Goal: Check status: Check status

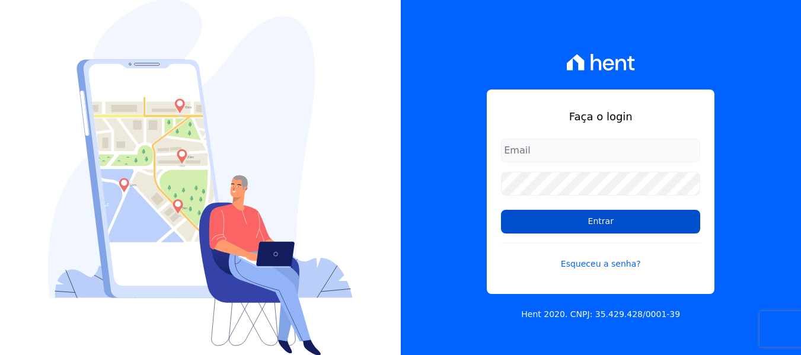
type input "[EMAIL_ADDRESS][DOMAIN_NAME]"
click at [592, 226] on input "Entrar" at bounding box center [600, 222] width 199 height 24
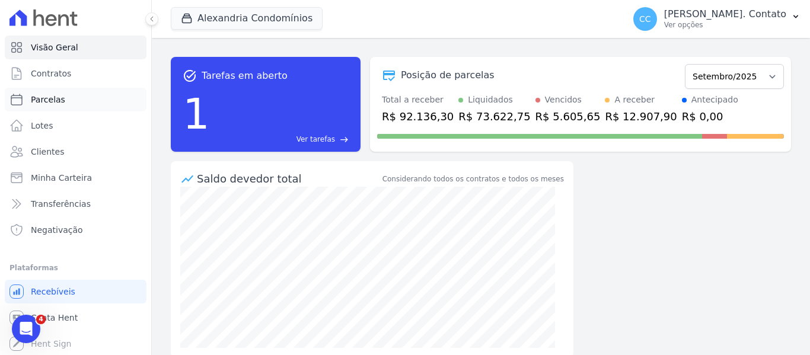
click at [47, 98] on span "Parcelas" at bounding box center [48, 100] width 34 height 12
select select
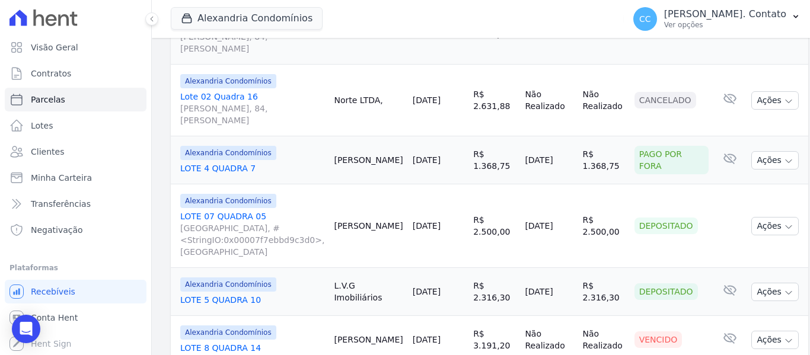
scroll to position [771, 0]
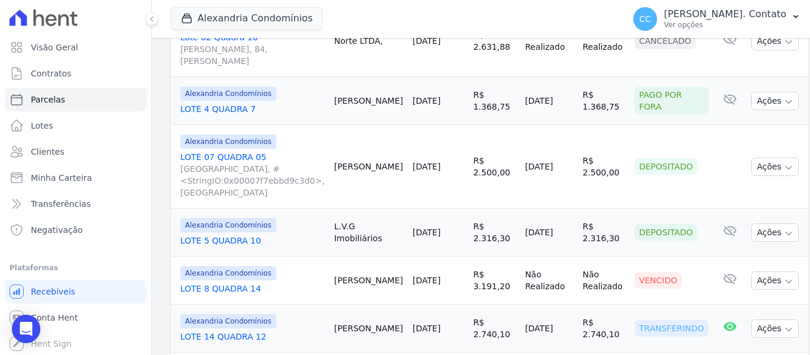
drag, startPoint x: 342, startPoint y: 255, endPoint x: 452, endPoint y: 255, distance: 109.7
click at [452, 305] on tr "Alexandria Condomínios LOTE 14 QUADRA 12 [PERSON_NAME] [DATE] R$ 2.740,10 [DATE…" at bounding box center [489, 329] width 637 height 48
click at [365, 305] on td "[PERSON_NAME]" at bounding box center [368, 329] width 78 height 48
drag, startPoint x: 418, startPoint y: 252, endPoint x: 548, endPoint y: 259, distance: 130.6
click at [548, 305] on tr "Alexandria Condomínios LOTE 14 QUADRA 12 [PERSON_NAME] [DATE] R$ 2.740,10 [DATE…" at bounding box center [489, 329] width 637 height 48
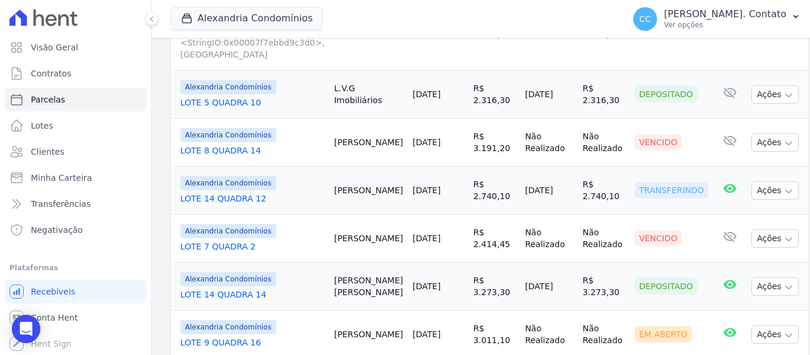
scroll to position [889, 0]
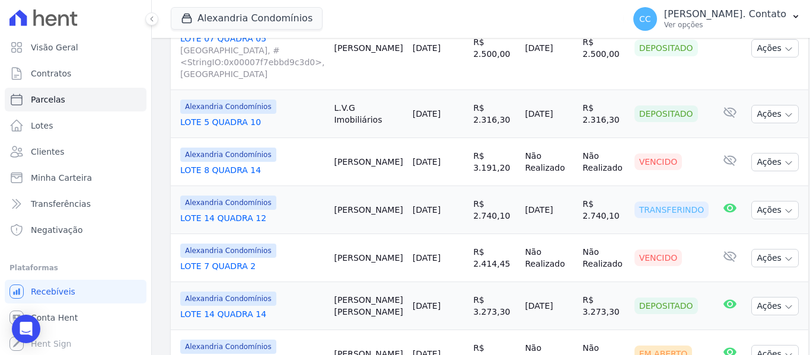
click at [328, 186] on td "Alexandria Condomínios LOTE 14 QUADRA 12" at bounding box center [250, 210] width 158 height 48
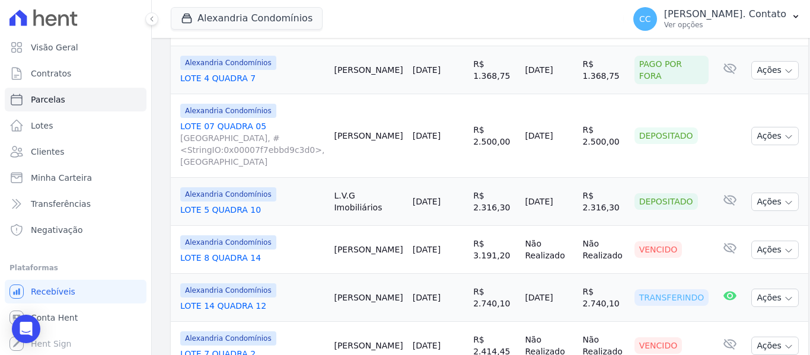
scroll to position [771, 0]
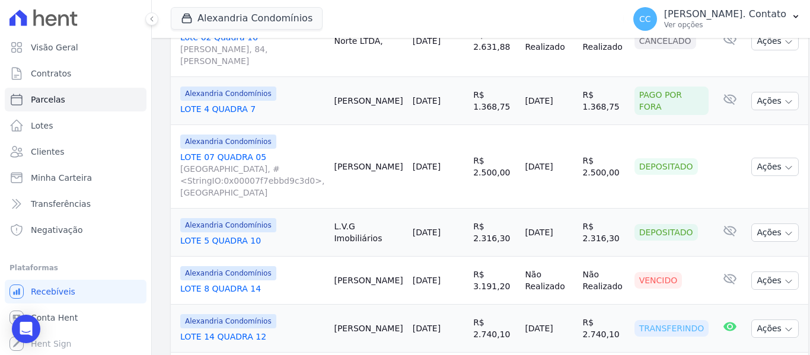
drag, startPoint x: 340, startPoint y: 257, endPoint x: 548, endPoint y: 259, distance: 207.5
click at [548, 305] on tr "Alexandria Condomínios LOTE 14 QUADRA 12 [PERSON_NAME] [DATE] R$ 2.740,10 [DATE…" at bounding box center [489, 329] width 637 height 48
copy tr "[PERSON_NAME] [DATE] R$ 2.740,10 [DATE]"
